Goal: Task Accomplishment & Management: Use online tool/utility

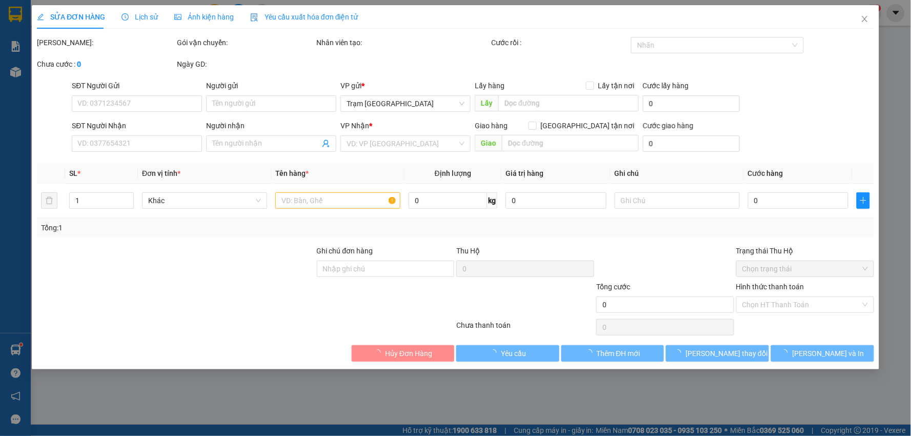
type input "0767855366"
type input "0383178161"
type input "40.000"
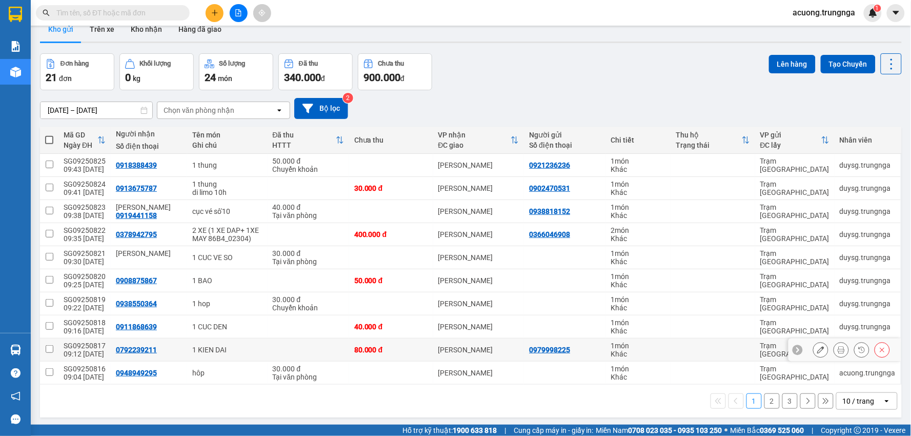
scroll to position [47, 0]
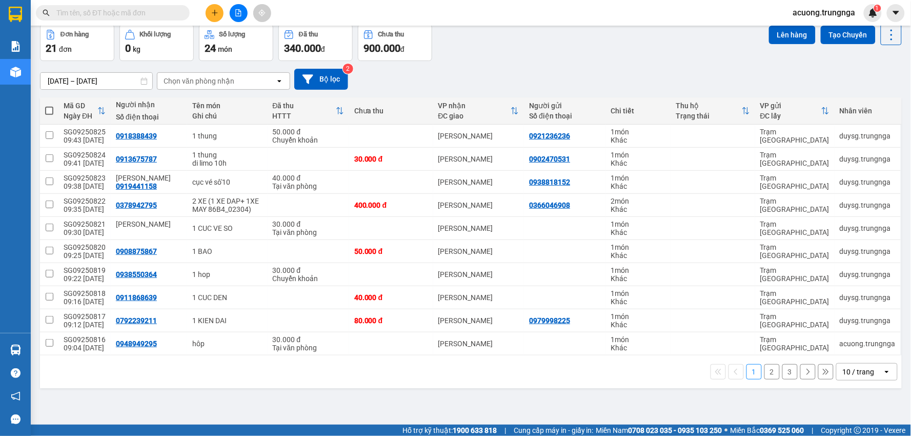
click at [767, 372] on button "2" at bounding box center [771, 371] width 15 height 15
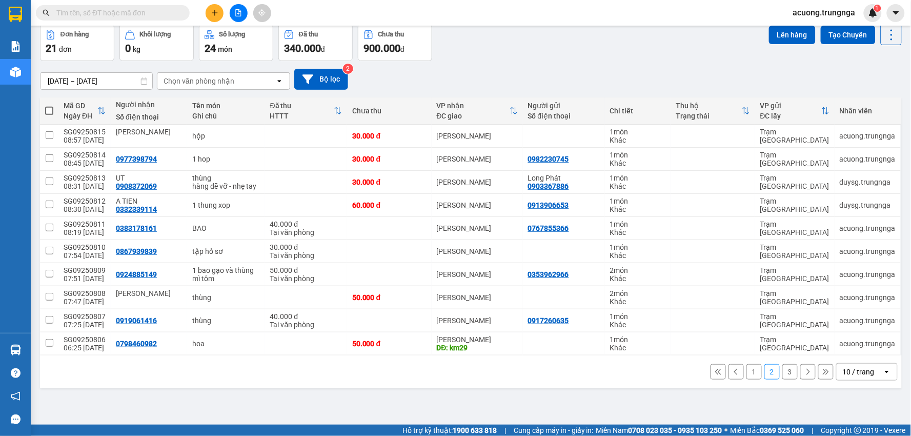
scroll to position [0, 0]
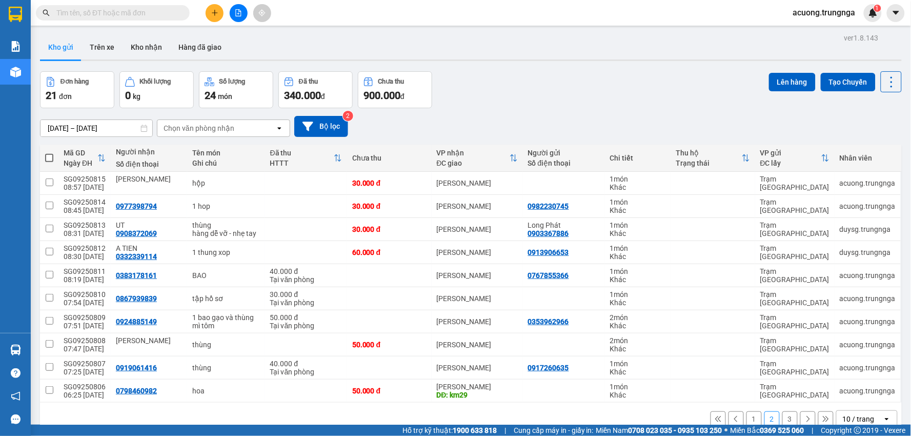
click at [782, 419] on button "3" at bounding box center [789, 418] width 15 height 15
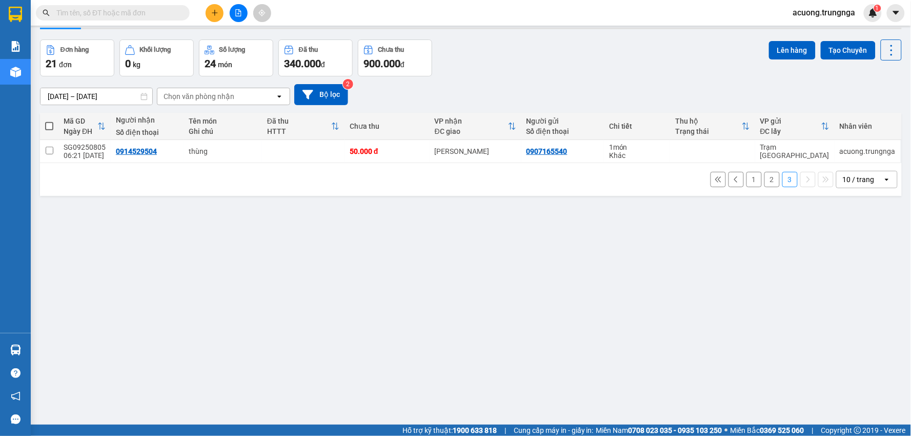
scroll to position [47, 0]
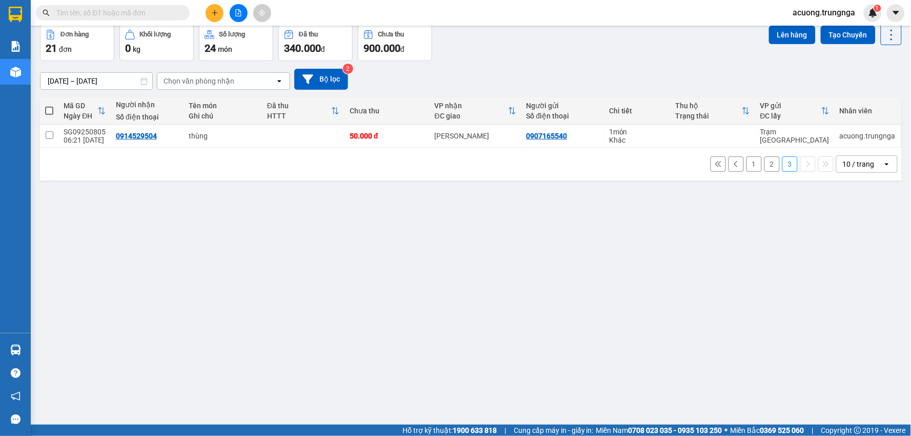
click at [746, 157] on button "1" at bounding box center [753, 163] width 15 height 15
